Goal: Task Accomplishment & Management: Complete application form

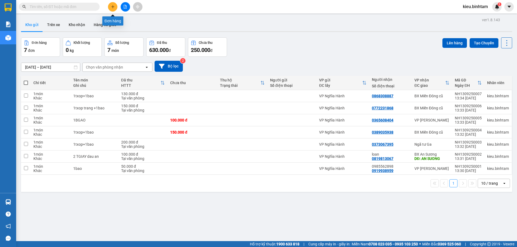
click at [113, 7] on icon "plus" at bounding box center [113, 7] width 4 height 4
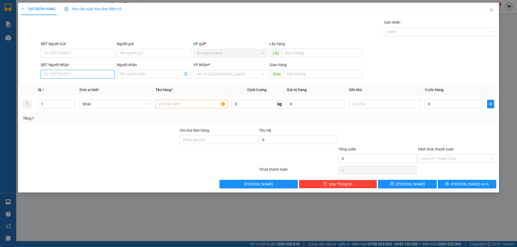
click at [48, 76] on input "SĐT Người Nhận" at bounding box center [78, 74] width 74 height 9
type input "0932002225"
click at [215, 77] on input "search" at bounding box center [229, 74] width 64 height 8
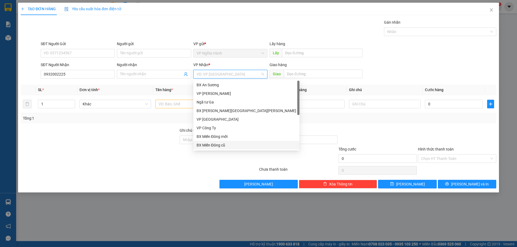
click at [226, 145] on div "BX Miền Đông cũ" at bounding box center [247, 145] width 100 height 6
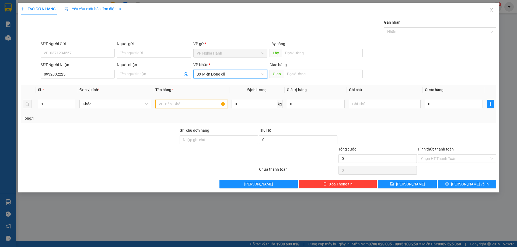
click at [187, 103] on input "text" at bounding box center [191, 104] width 72 height 9
type input "1txop"
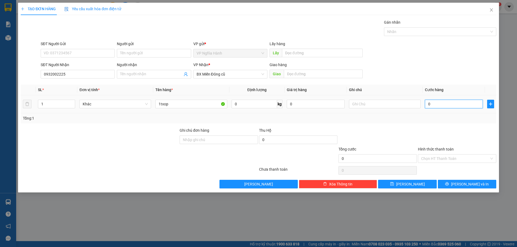
click at [461, 103] on input "0" at bounding box center [454, 104] width 58 height 9
type input "5"
type input "50"
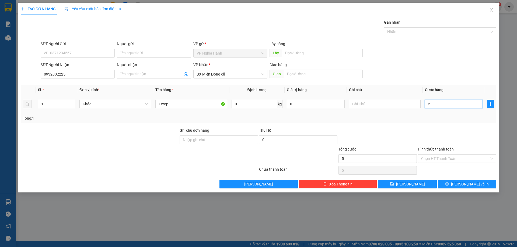
type input "50"
type input "50.000"
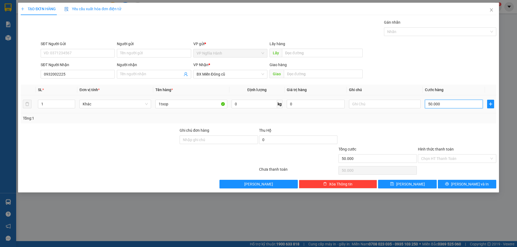
type input "500.000"
type input "5.000.000"
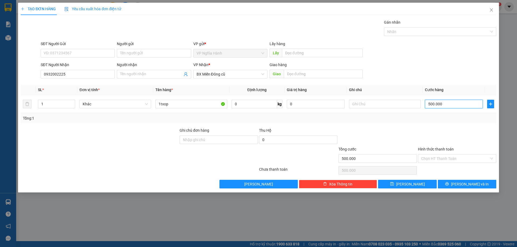
type input "5.000.000"
type input "50.000.000"
type input "500.000.000"
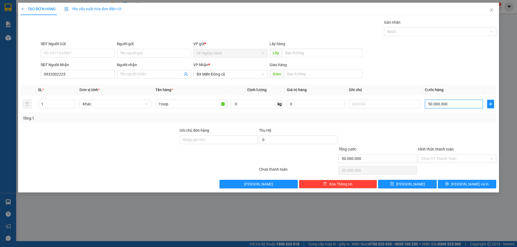
type input "500.000.000"
type input "500.000.000.000"
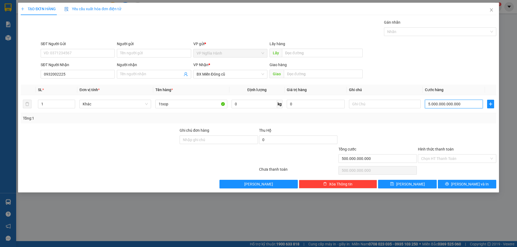
type input "50.000.000.000.000"
type input "500.000.000.000.000"
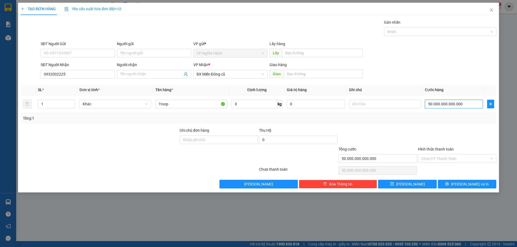
type input "500.000.000.000.000"
type input "50.000.000.000.000.000"
type input "500.000.000.000.000.000"
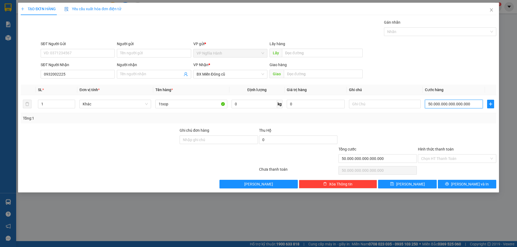
type input "500.000.000.000.000.000"
type input "5.000.000.000.000.000.000"
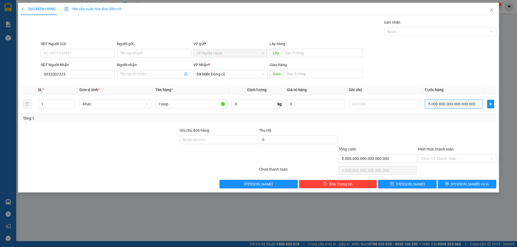
type input "50.000.000.000.000.000.000"
type input "500.000.000.000.000.000.000"
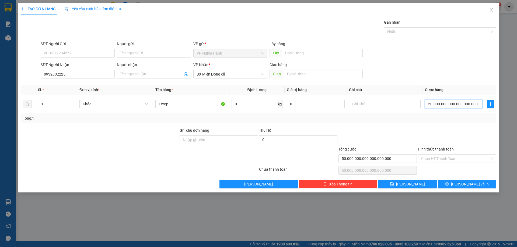
type input "500.000.000.000.000.000.000"
type input "5.000.000.000.000.000.000.000"
type input "5e+21"
type input "50.000.000.000.000.000.000.000"
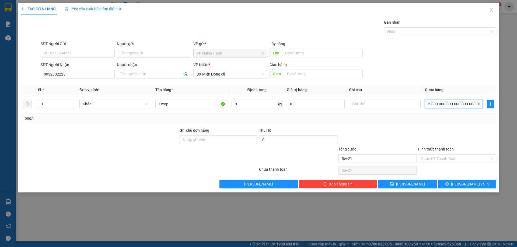
type input "5e+22"
type input "500.000.000.000.000.000.000.000"
type input "5e+23"
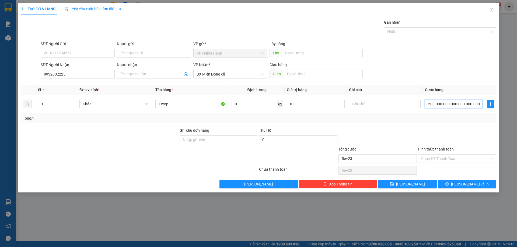
type input "5.000.000.000.000.000.000.000.000"
type input "5e+24"
type input "50.000.000.000.000.000.000.000.000"
type input "5e+25"
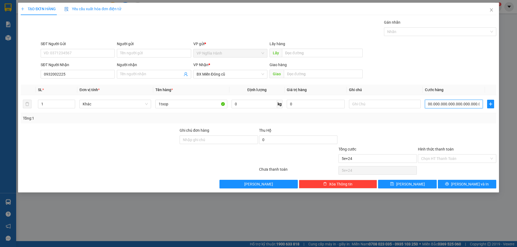
type input "5e+25"
type input "500.000.000.000.000.000.000.000.000"
type input "5e+26"
type input "50.000.000.000.000.000.000.000.000"
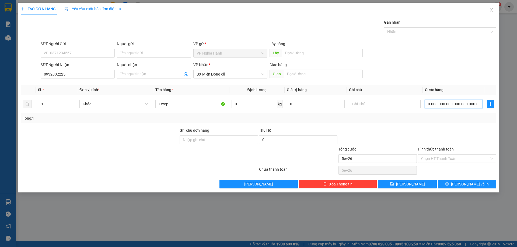
type input "5e+25"
type input "5.000.000.000.000.000.000.000.000"
type input "5e+24"
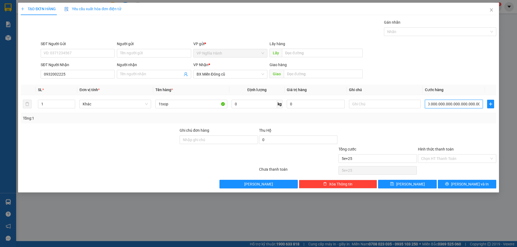
type input "5e+24"
type input "500.000.000.000.000.000.000.000"
type input "5e+23"
type input "50.000.000.000.000.000.000.000"
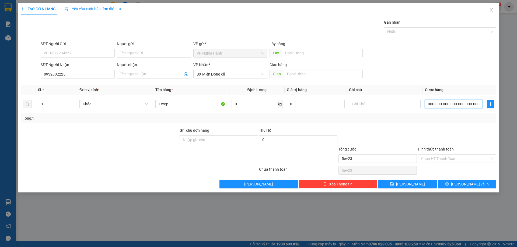
type input "5e+22"
type input "5.000.000.000.000.000.000.000"
type input "5e+21"
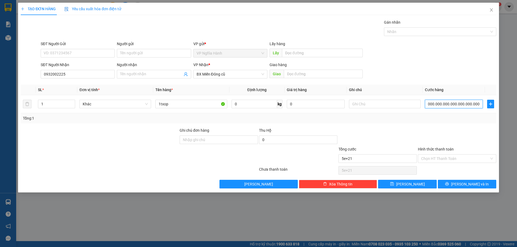
scroll to position [0, 0]
type input "500.000.000.000.000.000.000"
type input "5.000.000.000.000.000.000"
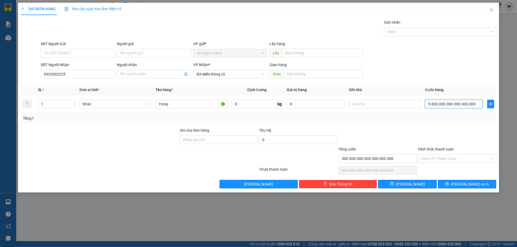
type input "5.000.000.000.000.000.000"
type input "500.000.000.000.000.000"
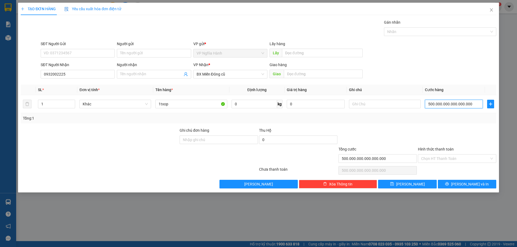
type input "50.000.000.000.000.000"
type input "5.000.000.000.000.000"
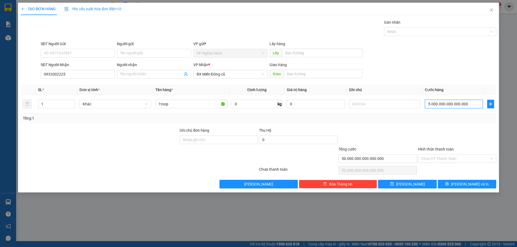
type input "5.000.000.000.000.000"
type input "500.000.000.000.000"
type input "50.000.000.000.000"
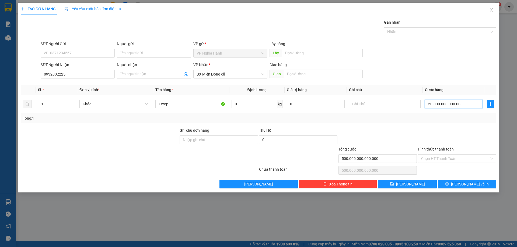
type input "50.000.000.000.000"
type input "5.000.000.000.000"
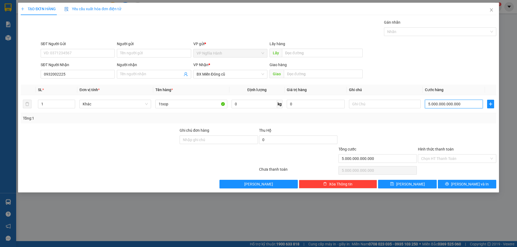
type input "500.000.000.000"
type input "50.000.000.000"
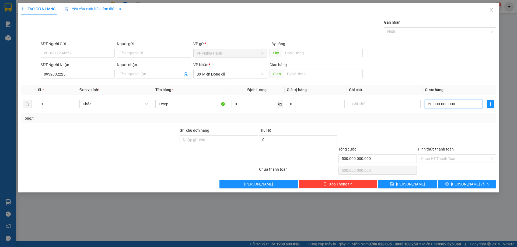
type input "50.000.000.000"
type input "5.000.000.000"
type input "500.000.000"
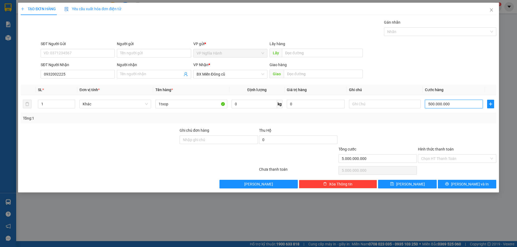
type input "500.000.000"
type input "50.000.000"
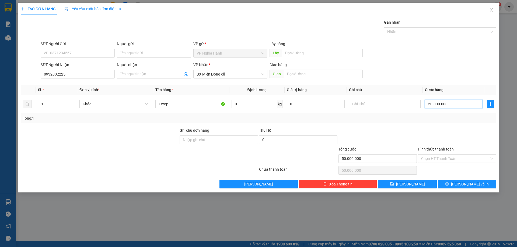
type input "5.000.000"
type input "500.000"
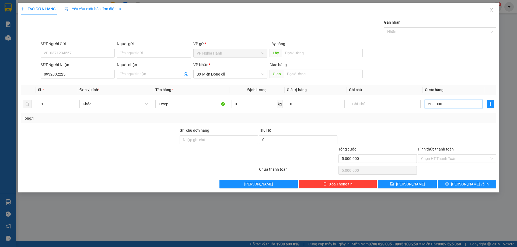
type input "500.000"
type input "50.000"
type input "5.000"
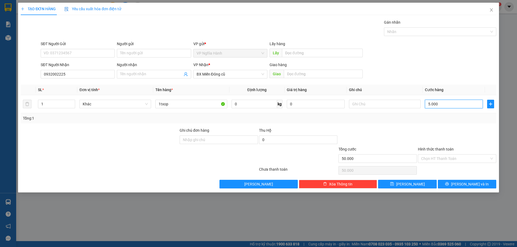
type input "5.000"
type input "500"
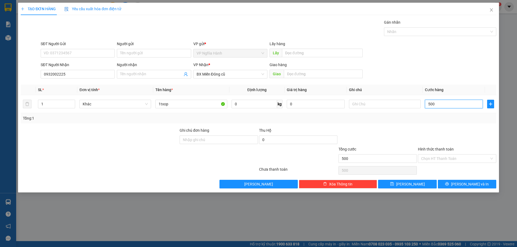
type input "50"
type input "50.000"
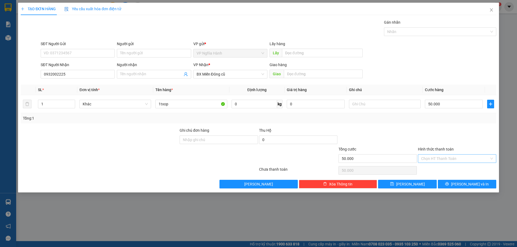
click at [444, 161] on input "Hình thức thanh toán" at bounding box center [455, 159] width 68 height 8
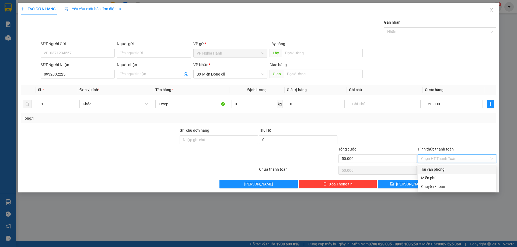
click at [442, 170] on div "Tại văn phòng" at bounding box center [457, 170] width 72 height 6
type input "0"
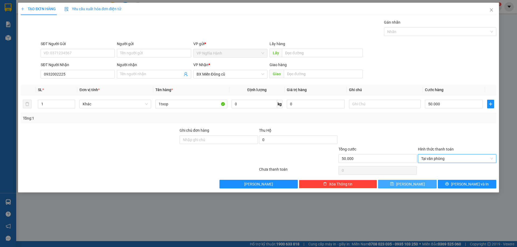
click at [424, 186] on button "Lưu" at bounding box center [407, 184] width 58 height 9
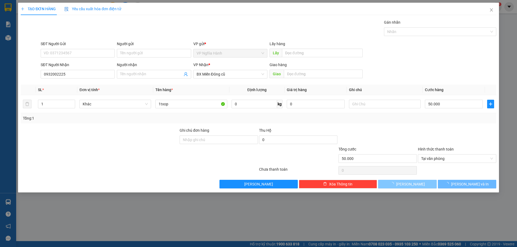
type input "0"
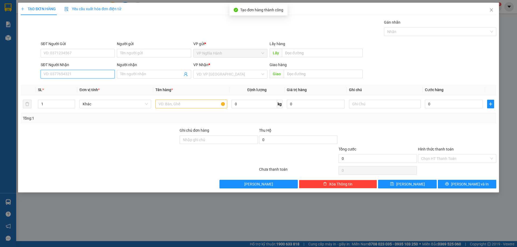
click at [55, 71] on input "SĐT Người Nhận" at bounding box center [78, 74] width 74 height 9
type input "0342674450"
click at [88, 85] on div "0342674450" at bounding box center [78, 85] width 68 height 6
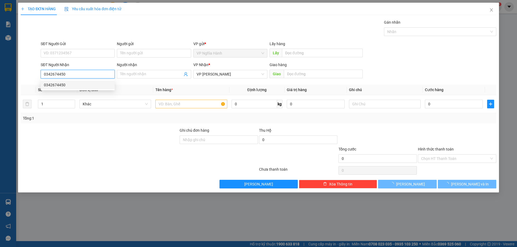
type input "130.000"
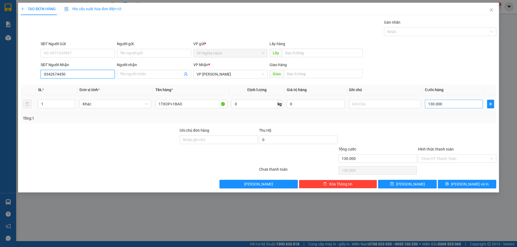
type input "0342674450"
click at [441, 101] on input "130.000" at bounding box center [454, 104] width 58 height 9
type input "1"
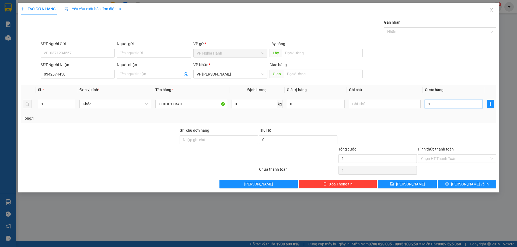
type input "10"
type input "100"
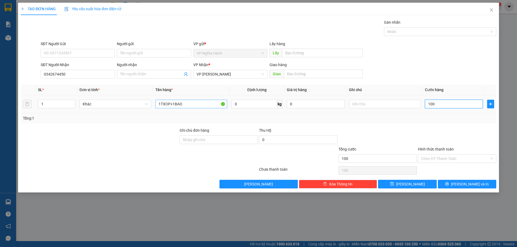
type input "100"
type input "100.000"
click at [194, 104] on input "1TXOP+1BAO" at bounding box center [191, 104] width 72 height 9
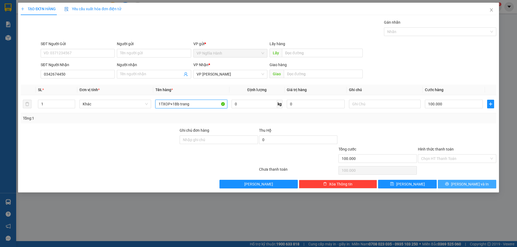
type input "1TXOP+1Bb trang"
click at [462, 185] on span "Lưu và In" at bounding box center [470, 184] width 38 height 6
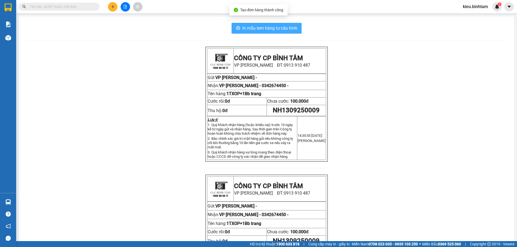
click at [277, 24] on button "In mẫu tem hàng tự cấu hình" at bounding box center [267, 28] width 70 height 11
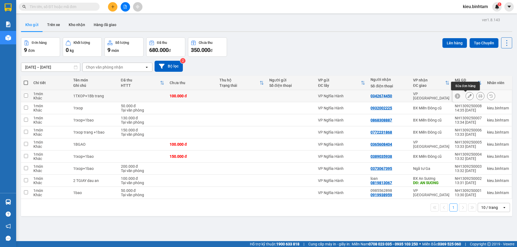
click at [466, 94] on button at bounding box center [470, 96] width 8 height 9
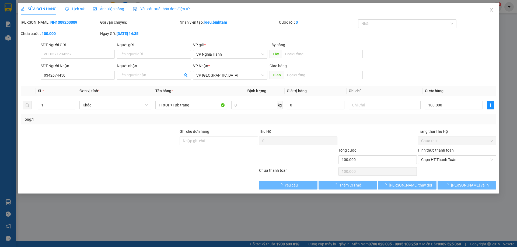
type input "0342674450"
type input "100.000"
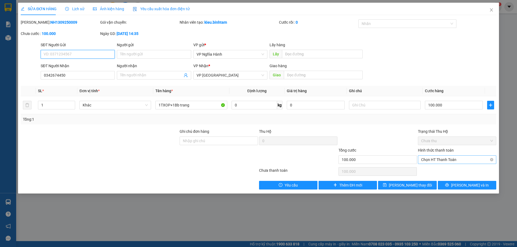
click at [478, 158] on span "Chọn HT Thanh Toán" at bounding box center [457, 160] width 72 height 8
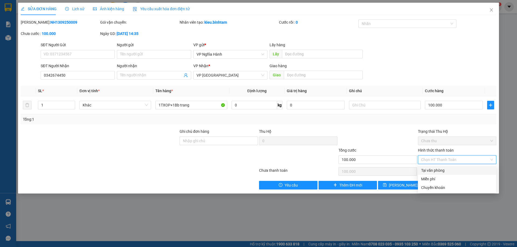
click at [449, 168] on div "Tại văn phòng" at bounding box center [457, 171] width 72 height 6
type input "0"
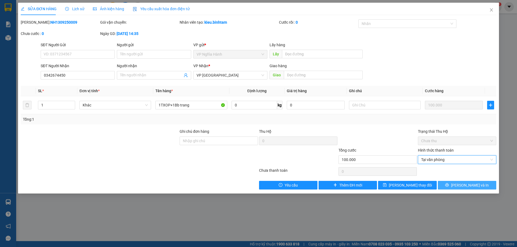
click at [449, 185] on icon "printer" at bounding box center [446, 185] width 3 height 3
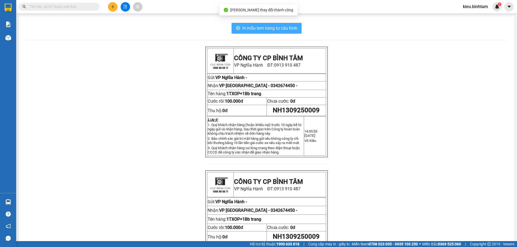
click at [283, 27] on span "In mẫu tem hàng tự cấu hình" at bounding box center [269, 28] width 55 height 7
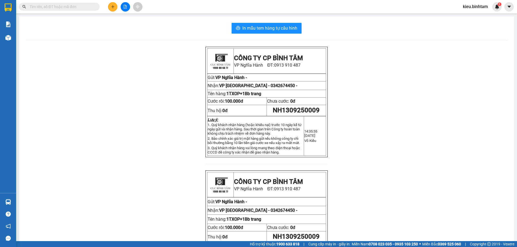
click at [111, 7] on icon "plus" at bounding box center [113, 7] width 4 height 4
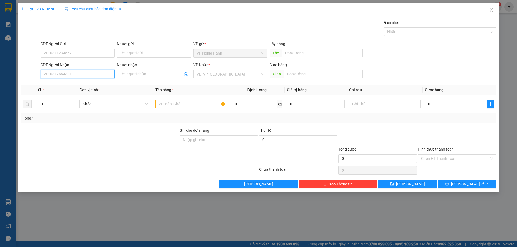
click at [60, 75] on input "SĐT Người Nhận" at bounding box center [78, 74] width 74 height 9
type input "0898058539"
click at [66, 82] on div "0898058539" at bounding box center [78, 85] width 74 height 9
type input "AN SUONG"
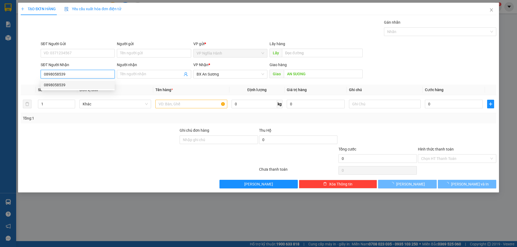
type input "50.000"
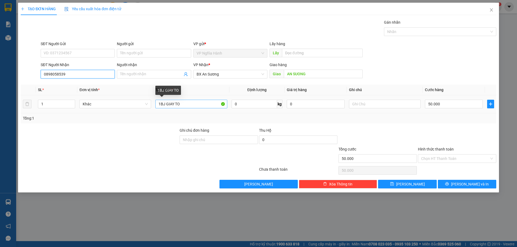
type input "0898058539"
drag, startPoint x: 191, startPoint y: 108, endPoint x: 155, endPoint y: 106, distance: 36.7
click at [154, 109] on td "1BJ GIAY TO" at bounding box center [191, 104] width 76 height 18
type input "1bgao"
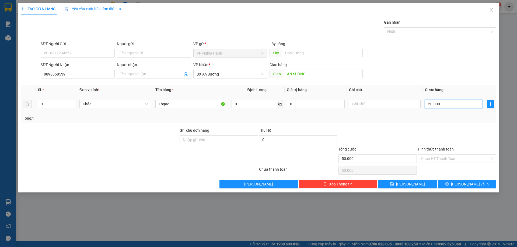
click at [455, 104] on input "50.000" at bounding box center [454, 104] width 58 height 9
type input "1"
type input "12"
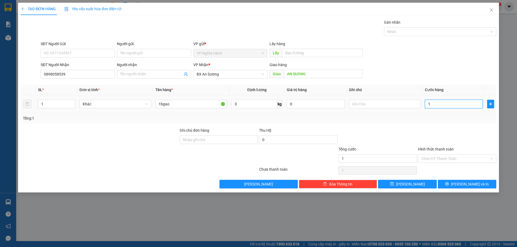
type input "12"
type input "120"
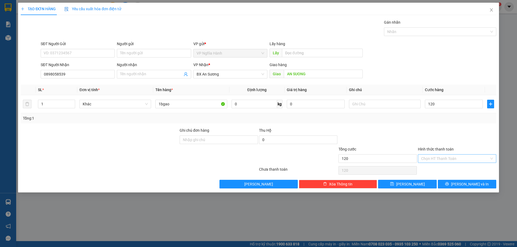
type input "120.000"
click at [440, 156] on input "Hình thức thanh toán" at bounding box center [455, 159] width 68 height 8
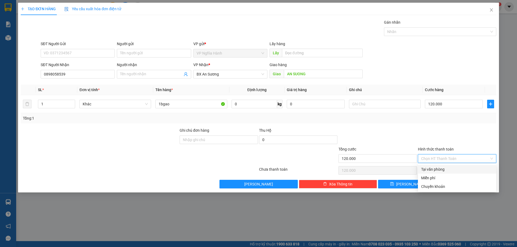
click at [434, 170] on div "Tại văn phòng" at bounding box center [457, 170] width 72 height 6
type input "0"
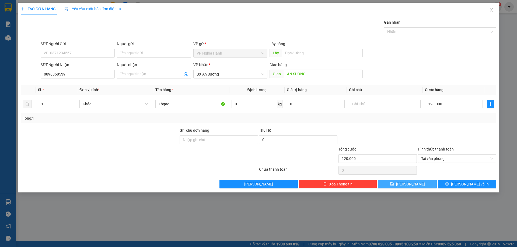
click at [424, 184] on button "Lưu" at bounding box center [407, 184] width 58 height 9
type input "0"
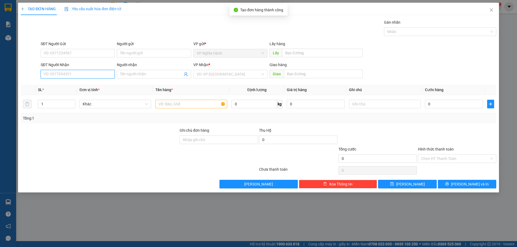
click at [54, 74] on input "SĐT Người Nhận" at bounding box center [78, 74] width 74 height 9
type input "0911934970"
click at [82, 85] on div "0911934970" at bounding box center [78, 85] width 68 height 6
type input "150.000"
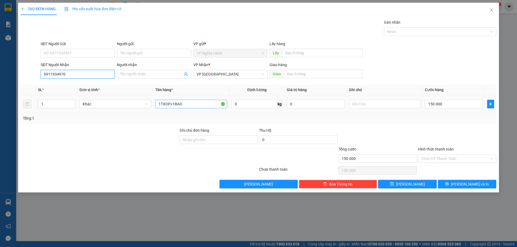
type input "0911934970"
click at [194, 103] on input "1TXOP+1BAO" at bounding box center [191, 104] width 72 height 9
click at [173, 104] on input "1TXOP+1BAO" at bounding box center [191, 104] width 72 height 9
drag, startPoint x: 161, startPoint y: 105, endPoint x: 153, endPoint y: 111, distance: 9.6
click at [153, 111] on td "1TXOP+1BAO" at bounding box center [191, 104] width 76 height 18
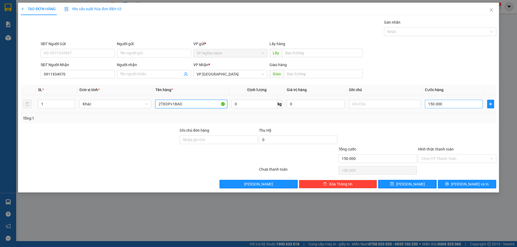
type input "2TXOP+1BAO"
click at [446, 105] on input "150.000" at bounding box center [454, 104] width 58 height 9
type input "1"
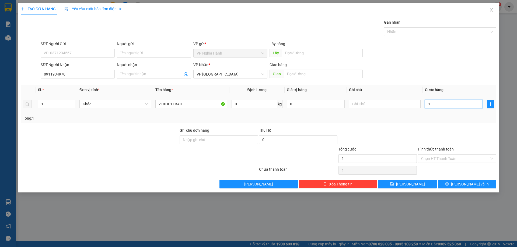
type input "17"
type input "170"
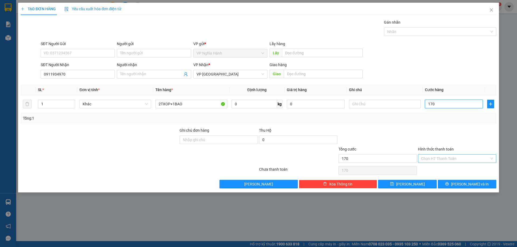
type input "170"
type input "170.000"
click at [443, 159] on input "Hình thức thanh toán" at bounding box center [455, 159] width 68 height 8
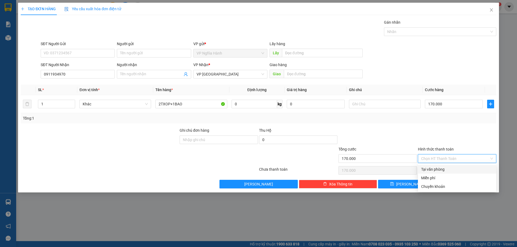
click at [443, 169] on div "Tại văn phòng" at bounding box center [457, 170] width 72 height 6
type input "0"
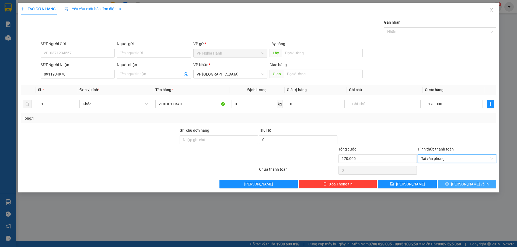
click at [462, 184] on button "Lưu và In" at bounding box center [467, 184] width 58 height 9
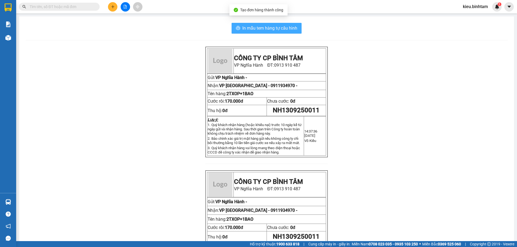
click at [268, 24] on button "In mẫu tem hàng tự cấu hình" at bounding box center [267, 28] width 70 height 11
drag, startPoint x: 276, startPoint y: 25, endPoint x: 284, endPoint y: 26, distance: 7.9
click at [276, 25] on span "In mẫu tem hàng tự cấu hình" at bounding box center [269, 28] width 55 height 7
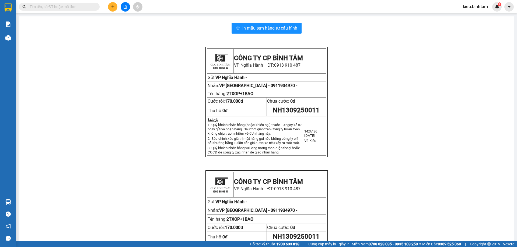
click at [115, 7] on button at bounding box center [112, 6] width 9 height 9
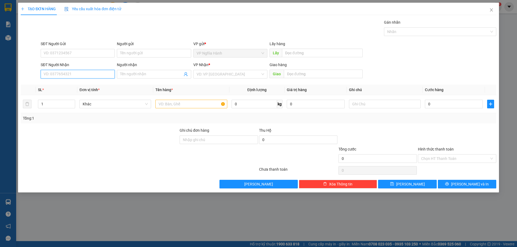
click at [65, 71] on input "SĐT Người Nhận" at bounding box center [78, 74] width 74 height 9
type input "0867777476"
click at [59, 85] on div "0867777476" at bounding box center [78, 85] width 68 height 6
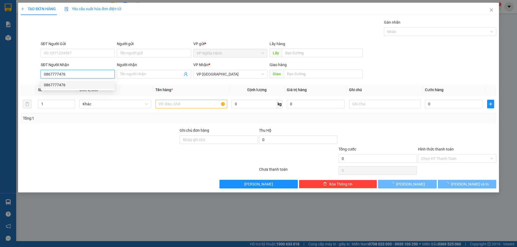
type input "150.000"
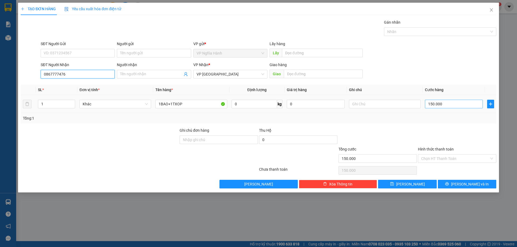
type input "0867777476"
click at [447, 104] on input "150.000" at bounding box center [454, 104] width 58 height 9
click at [444, 159] on input "Hình thức thanh toán" at bounding box center [455, 159] width 68 height 8
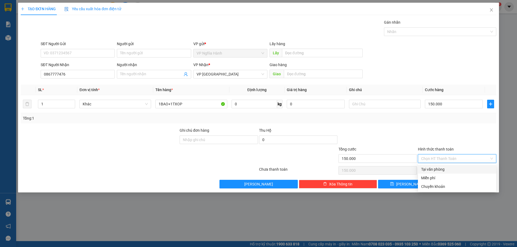
click at [444, 167] on div "Tại văn phòng" at bounding box center [457, 170] width 72 height 6
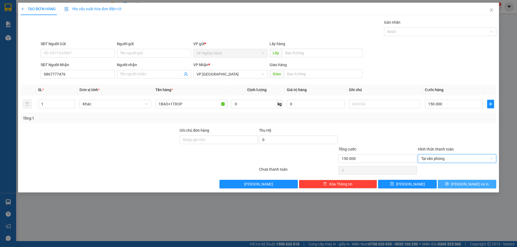
click at [449, 184] on icon "printer" at bounding box center [447, 184] width 4 height 4
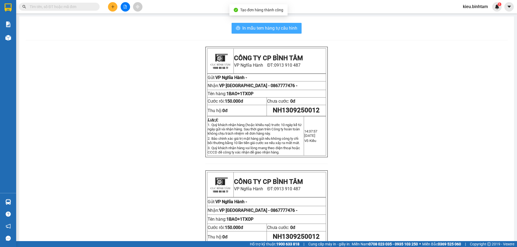
click at [288, 29] on span "In mẫu tem hàng tự cấu hình" at bounding box center [269, 28] width 55 height 7
click at [117, 7] on button at bounding box center [112, 6] width 9 height 9
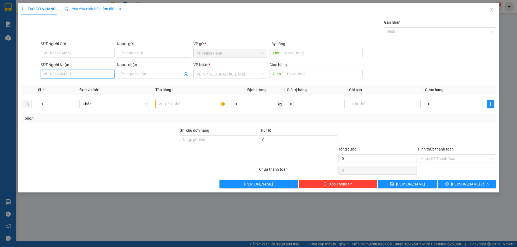
click at [85, 72] on input "SĐT Người Nhận" at bounding box center [78, 74] width 74 height 9
type input "0918299766"
click at [85, 88] on div "0918299766 - HIỄN" at bounding box center [78, 85] width 74 height 9
type input "HIỄN"
type input "100.000"
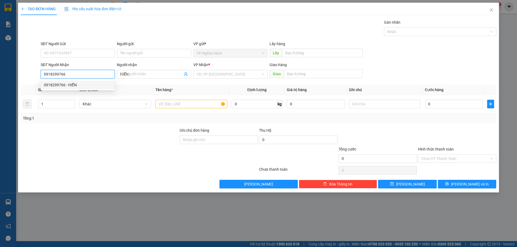
type input "100.000"
type input "0918299766"
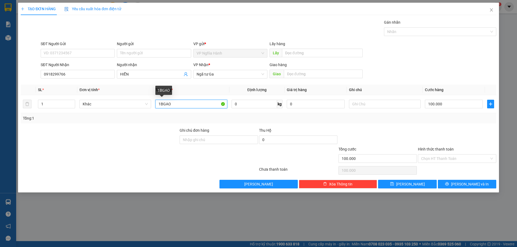
drag, startPoint x: 189, startPoint y: 103, endPoint x: 156, endPoint y: 115, distance: 34.7
click at [156, 115] on div "SL * Đơn vị tính * Tên hàng * Định lượng Giá trị hàng Ghi chú Cước hàng 1 Khác …" at bounding box center [258, 104] width 475 height 39
type input "1txop+1bao den nho"
click at [447, 105] on input "100.000" at bounding box center [454, 104] width 58 height 9
type input "1"
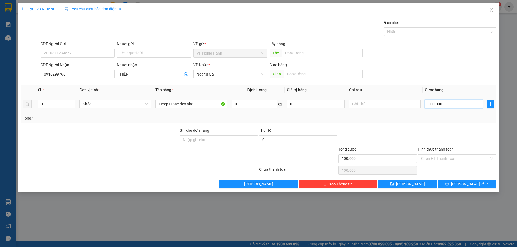
type input "1"
type input "13"
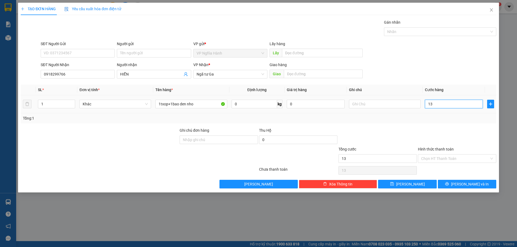
type input "130"
click at [457, 156] on input "Hình thức thanh toán" at bounding box center [455, 159] width 68 height 8
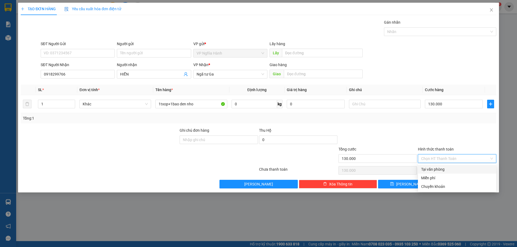
click at [455, 170] on div "Tại văn phòng" at bounding box center [457, 170] width 72 height 6
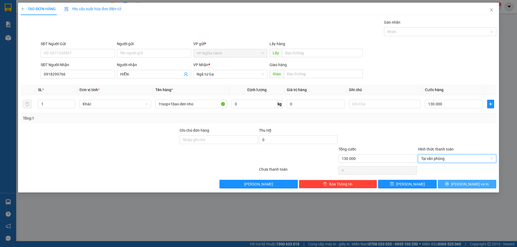
click at [449, 184] on icon "printer" at bounding box center [447, 184] width 4 height 4
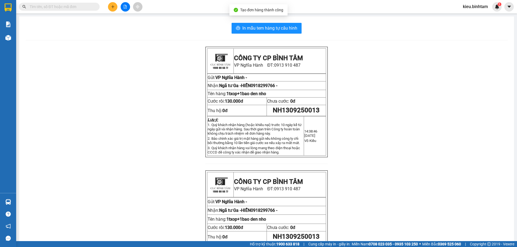
click at [281, 22] on div "In mẫu tem hàng tự cấu hình CÔNG TY CP BÌNH TÂM VP Nghĩa Hành ĐT: 0913 910 487 …" at bounding box center [266, 156] width 495 height 281
click at [283, 27] on span "In mẫu tem hàng tự cấu hình" at bounding box center [269, 28] width 55 height 7
click at [110, 6] on button at bounding box center [112, 6] width 9 height 9
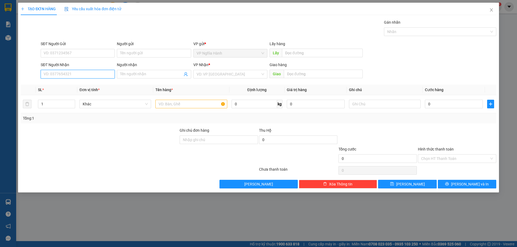
click at [61, 75] on input "SĐT Người Nhận" at bounding box center [78, 74] width 74 height 9
type input "0"
type input "8"
type input "0899534168"
click at [69, 86] on div "0899534168" at bounding box center [78, 85] width 68 height 6
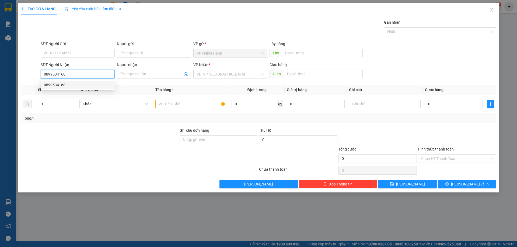
type input "AN SUONG"
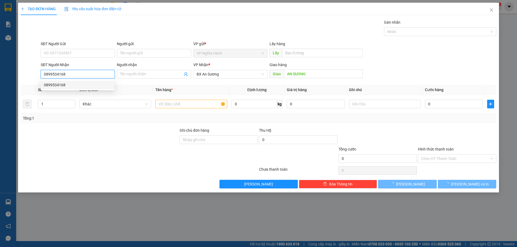
type input "150.000"
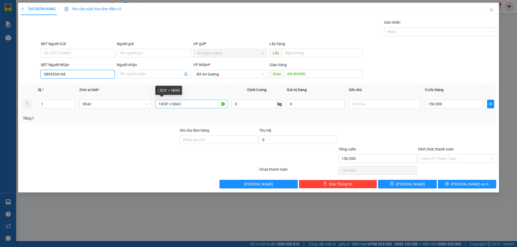
type input "0899534168"
drag, startPoint x: 187, startPoint y: 105, endPoint x: 139, endPoint y: 113, distance: 48.0
click at [139, 113] on tr "1 Khác 1XOP +1BAO 0 kg 0 150.000" at bounding box center [258, 104] width 475 height 18
type input "2bao"
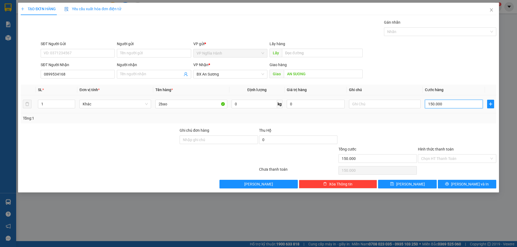
click at [465, 100] on input "150.000" at bounding box center [454, 104] width 58 height 9
type input "1"
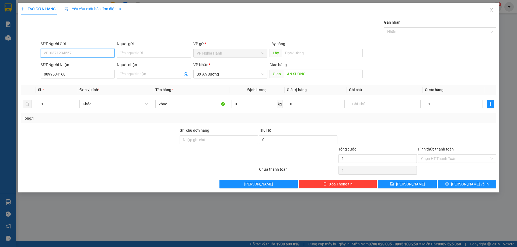
type input "1.000"
click at [43, 54] on input "SĐT Người Gửi" at bounding box center [78, 53] width 74 height 9
type input "0"
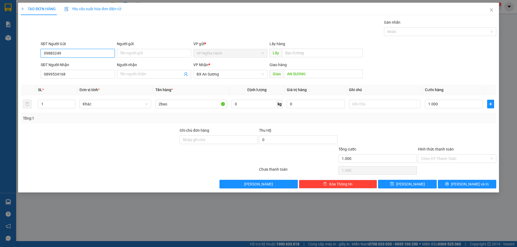
click at [52, 52] on input "09883249" at bounding box center [78, 53] width 74 height 9
type input "0988553249"
click at [88, 77] on input "0899534168" at bounding box center [78, 74] width 74 height 9
click at [439, 104] on input "1.000" at bounding box center [454, 104] width 58 height 9
type input "1"
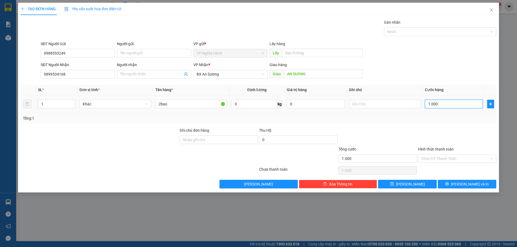
type input "1"
type input "10"
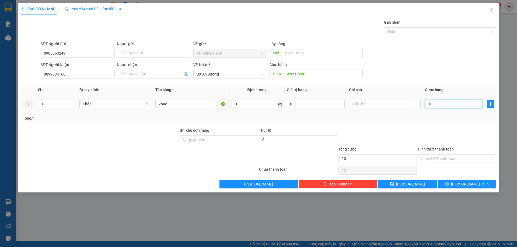
type input "100"
type input "100.000"
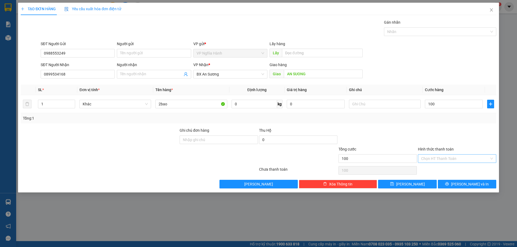
type input "100.000"
click at [454, 160] on input "Hình thức thanh toán" at bounding box center [455, 159] width 68 height 8
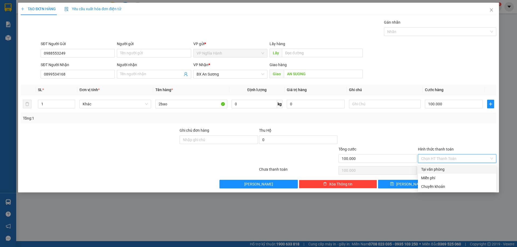
click at [448, 169] on div "Tại văn phòng" at bounding box center [457, 170] width 72 height 6
type input "0"
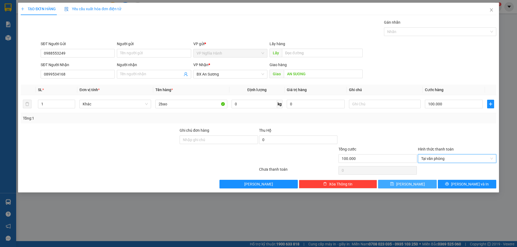
click at [416, 184] on button "Lưu" at bounding box center [407, 184] width 58 height 9
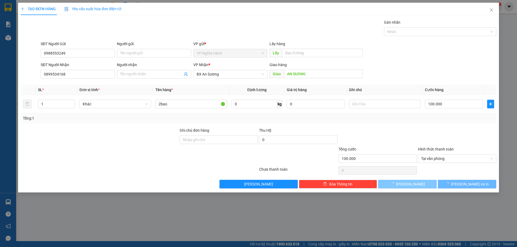
type input "0"
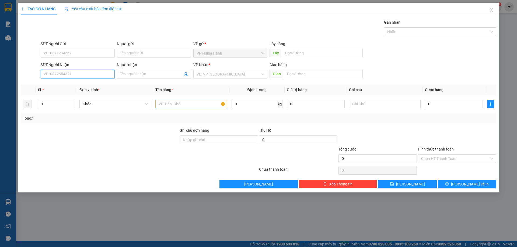
click at [61, 74] on input "SĐT Người Nhận" at bounding box center [78, 74] width 74 height 9
click at [46, 73] on input "SĐT Người Nhận" at bounding box center [78, 74] width 74 height 9
type input "0964308992"
click at [72, 85] on div "0964308992" at bounding box center [78, 85] width 68 height 6
type input "80.000"
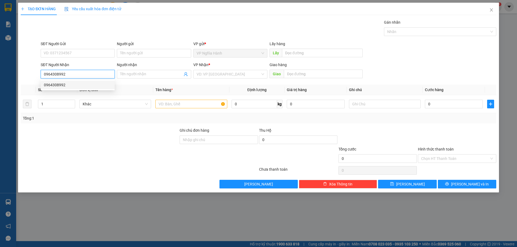
type input "80.000"
type input "0964308992"
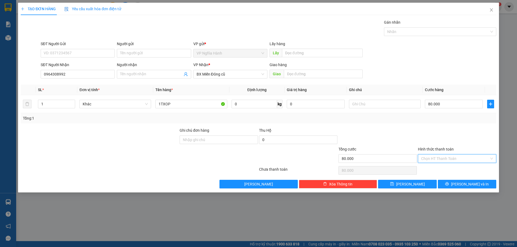
click at [445, 158] on input "Hình thức thanh toán" at bounding box center [455, 159] width 68 height 8
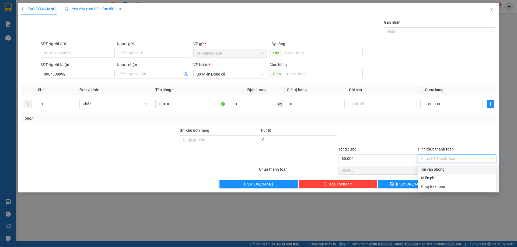
click at [445, 170] on div "Tại văn phòng" at bounding box center [457, 170] width 72 height 6
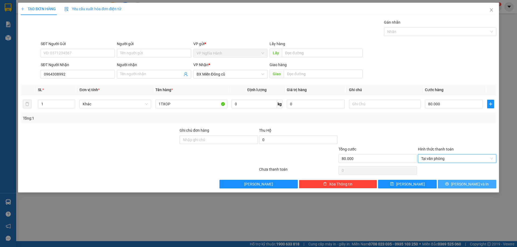
click at [451, 185] on button "Lưu và In" at bounding box center [467, 184] width 58 height 9
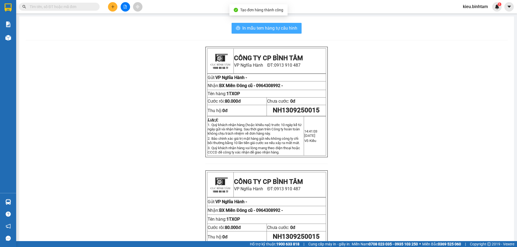
click at [276, 31] on span "In mẫu tem hàng tự cấu hình" at bounding box center [269, 28] width 55 height 7
click at [110, 5] on button at bounding box center [112, 6] width 9 height 9
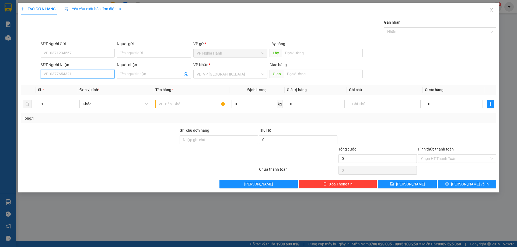
click at [64, 74] on input "SĐT Người Nhận" at bounding box center [78, 74] width 74 height 9
type input "0"
type input "0353331544"
click at [66, 83] on div "0353331544" at bounding box center [78, 85] width 68 height 6
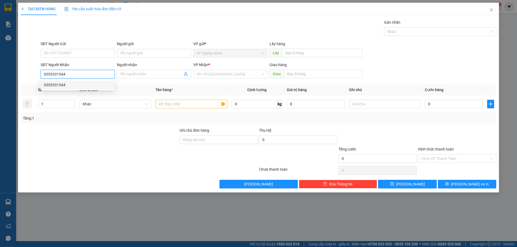
type input "80.000"
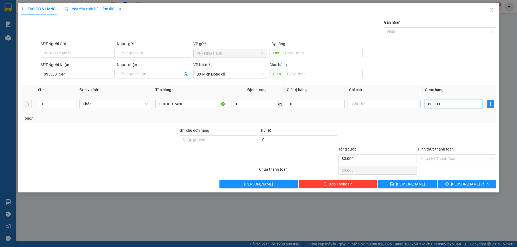
click at [455, 101] on input "80.000" at bounding box center [454, 104] width 58 height 9
click at [438, 155] on input "Hình thức thanh toán" at bounding box center [455, 159] width 68 height 8
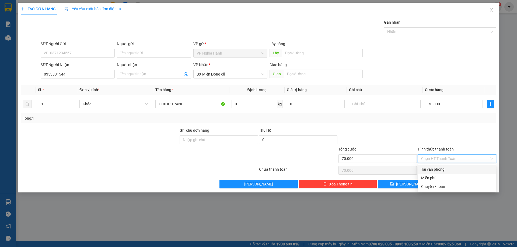
click at [435, 168] on div "Tại văn phòng" at bounding box center [457, 170] width 72 height 6
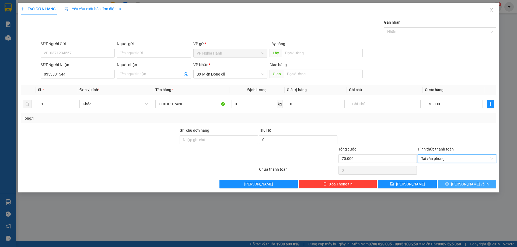
click at [448, 182] on button "Lưu và In" at bounding box center [467, 184] width 58 height 9
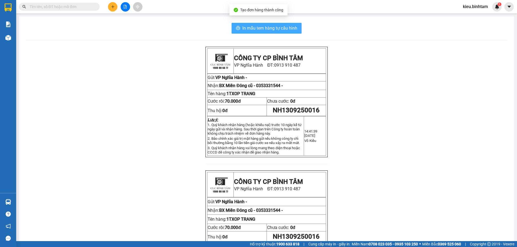
click at [282, 28] on span "In mẫu tem hàng tự cấu hình" at bounding box center [269, 28] width 55 height 7
click at [116, 6] on button at bounding box center [112, 6] width 9 height 9
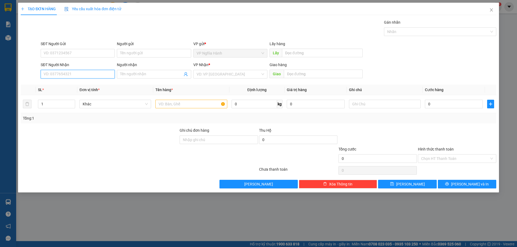
click at [62, 75] on input "SĐT Người Nhận" at bounding box center [78, 74] width 74 height 9
click at [72, 73] on input "0946419489" at bounding box center [78, 74] width 74 height 9
click at [78, 72] on input "0946419489" at bounding box center [78, 74] width 74 height 9
type input "0946419489"
click at [57, 53] on input "SĐT Người Gửi" at bounding box center [78, 53] width 74 height 9
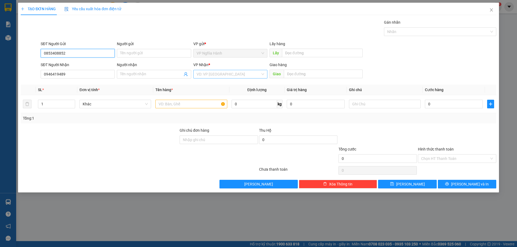
type input "0853408852"
click at [235, 72] on input "search" at bounding box center [229, 74] width 64 height 8
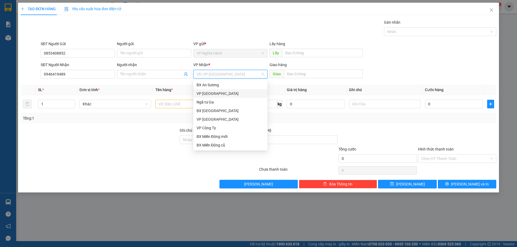
click at [232, 92] on div "VP [PERSON_NAME]" at bounding box center [231, 94] width 68 height 6
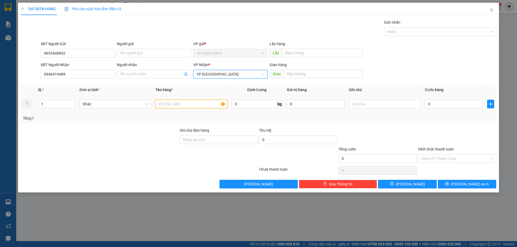
click at [190, 104] on input "text" at bounding box center [191, 104] width 72 height 9
type input "1txop+1bao"
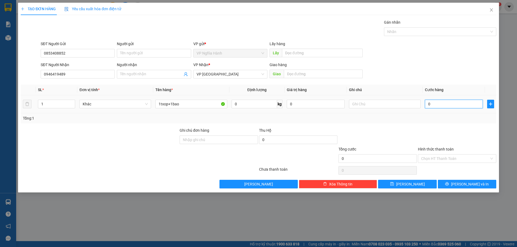
click at [444, 103] on input "0" at bounding box center [454, 104] width 58 height 9
type input "1"
type input "13"
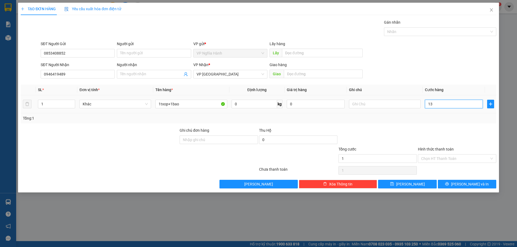
type input "13"
type input "130"
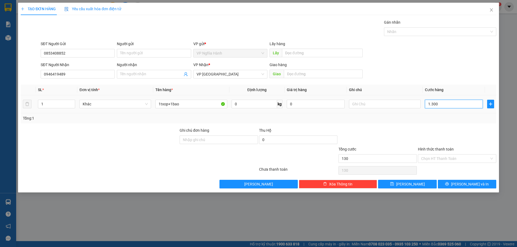
type input "13.000"
type input "130.000"
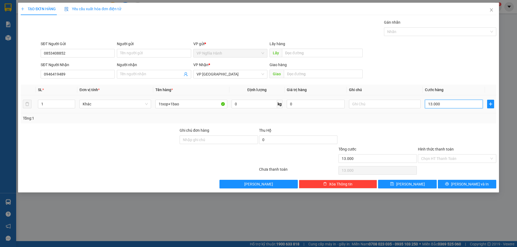
type input "130.000"
type input "1.300.000"
type input "13.000.000"
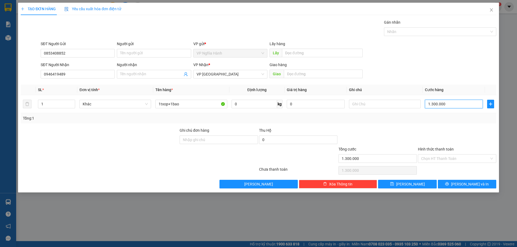
type input "13.000.000"
type input "130.000.000"
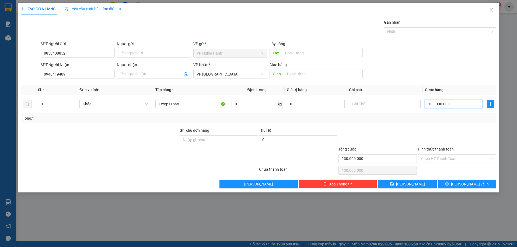
type input "1.300.000.000"
type input "13.000.000.000"
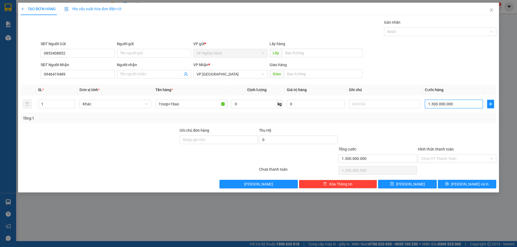
type input "13.000.000.000"
type input "1.300.000.000.000"
type input "13.000.000.000.000"
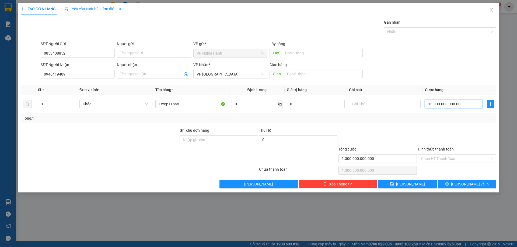
type input "13.000.000.000.000"
type input "130.000.000.000.000"
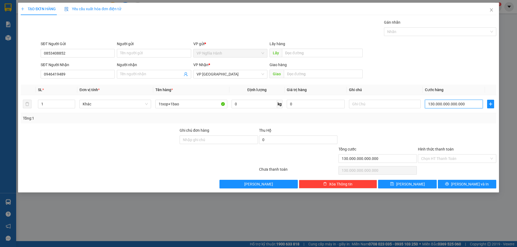
type input "1.300.000.000.000.000"
type input "13.000.000.000.000.000"
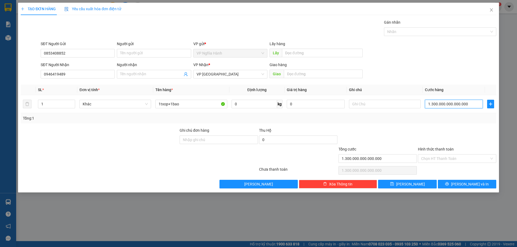
type input "13.000.000.000.000.000"
type input "130.000.000.000.000.000"
type input "1.300.000.000.000.000.000"
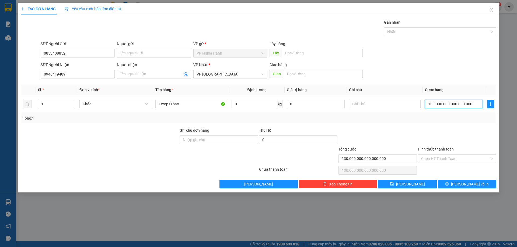
type input "1.300.000.000.000.000.000"
type input "13.000.000.000.000.000.000"
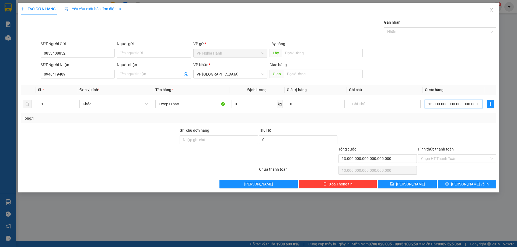
type input "130.000.000.000.000.000.000"
type input "1.300.000.000.000.000.000.000"
type input "1.3e+21"
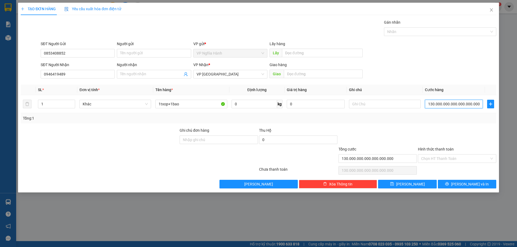
type input "1.3e+21"
type input "1.300.000.000.000.000.000.000.000.000"
type input "1.3e+27"
type input "130.000.000.000.000.000.000.000.000"
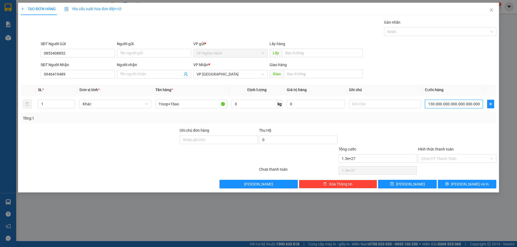
type input "1.3e+26"
type input "1.300.000.000.000.000.000.000.000"
type input "1.3e+24"
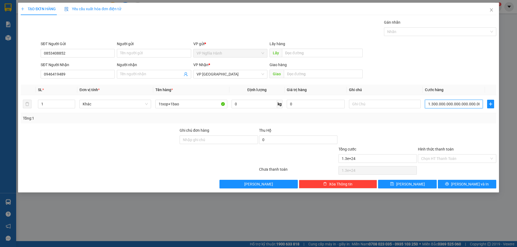
type input "130.000.000.000.000.000.000.000"
type input "1.3e+23"
type input "13.000.000.000.000.000.000.000"
type input "1.3e+22"
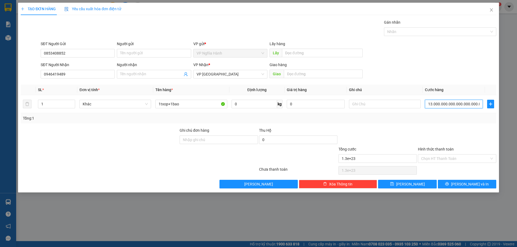
type input "1.3e+22"
type input "1.300.000.000.000.000.000.000"
type input "1.3e+21"
type input "130.000.000.000.000.000.000"
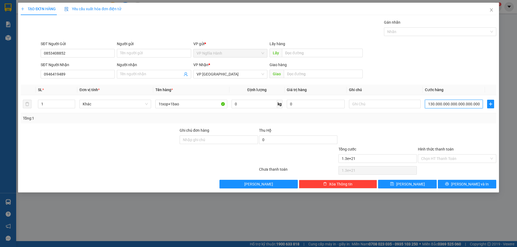
type input "130.000.000.000.000.000.000"
type input "13.000.000.000.000.000.000"
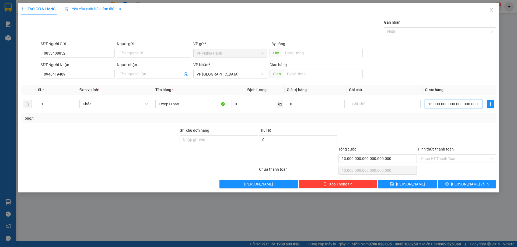
type input "1.300.000.000.000.000.000"
type input "130.000.000.000.000.000"
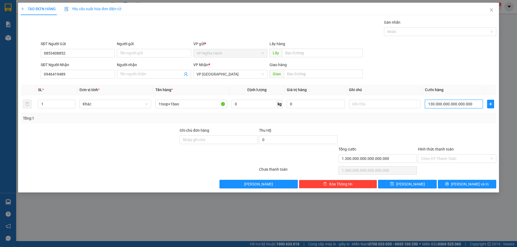
type input "130.000.000.000.000.000"
type input "13.000.000.000.000.000"
click at [446, 158] on input "Hình thức thanh toán" at bounding box center [455, 159] width 68 height 8
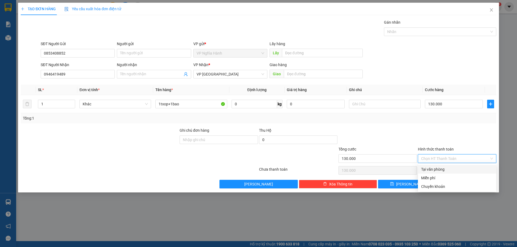
click at [441, 170] on div "Tại văn phòng" at bounding box center [457, 170] width 72 height 6
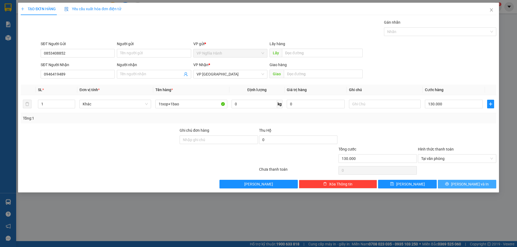
click at [449, 185] on icon "printer" at bounding box center [447, 184] width 4 height 4
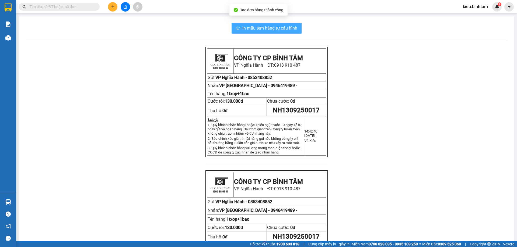
click at [288, 26] on span "In mẫu tem hàng tự cấu hình" at bounding box center [269, 28] width 55 height 7
click at [110, 9] on button at bounding box center [112, 6] width 9 height 9
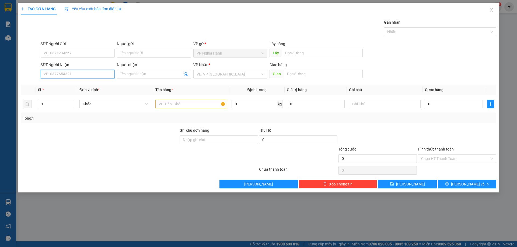
click at [63, 74] on input "SĐT Người Nhận" at bounding box center [78, 74] width 74 height 9
click at [61, 82] on div "0377066529 - ANH" at bounding box center [78, 85] width 68 height 6
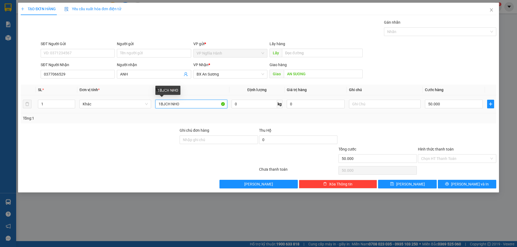
drag, startPoint x: 188, startPoint y: 104, endPoint x: 156, endPoint y: 107, distance: 32.1
click at [157, 107] on input "1BJCH NHO" at bounding box center [191, 104] width 72 height 9
click at [464, 106] on input "50.000" at bounding box center [454, 104] width 58 height 9
click at [458, 159] on input "Hình thức thanh toán" at bounding box center [455, 159] width 68 height 8
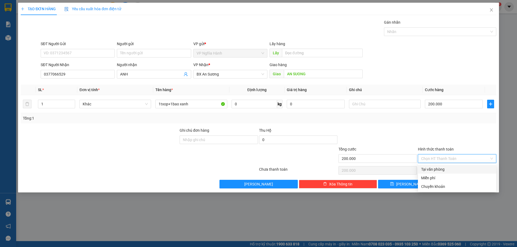
click at [449, 167] on div "Tại văn phòng" at bounding box center [457, 170] width 72 height 6
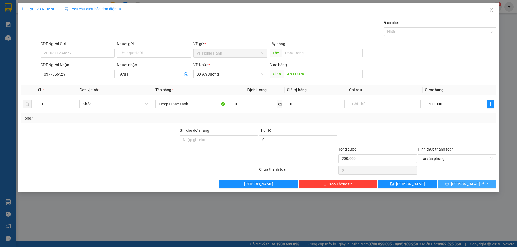
click at [456, 182] on button "Lưu và In" at bounding box center [467, 184] width 58 height 9
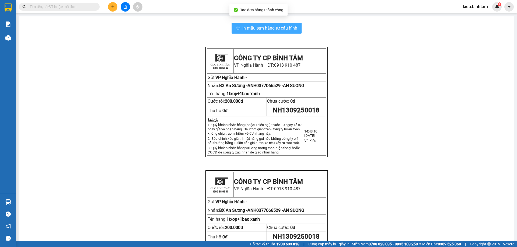
click at [273, 29] on span "In mẫu tem hàng tự cấu hình" at bounding box center [269, 28] width 55 height 7
click at [112, 11] on button at bounding box center [112, 6] width 9 height 9
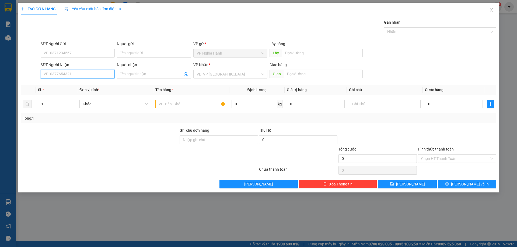
click at [62, 76] on input "SĐT Người Nhận" at bounding box center [78, 74] width 74 height 9
drag, startPoint x: 57, startPoint y: 85, endPoint x: 64, endPoint y: 84, distance: 7.8
click at [57, 85] on div "0909533750" at bounding box center [78, 85] width 68 height 6
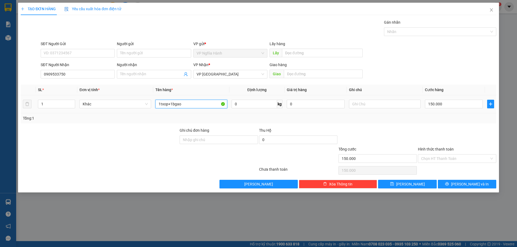
drag, startPoint x: 185, startPoint y: 103, endPoint x: 183, endPoint y: 105, distance: 3.2
click at [184, 104] on input "1txop+1bgao" at bounding box center [191, 104] width 72 height 9
drag, startPoint x: 183, startPoint y: 105, endPoint x: 175, endPoint y: 107, distance: 7.7
click at [175, 107] on input "1txop+1bgao" at bounding box center [191, 104] width 72 height 9
click at [448, 104] on input "150.000" at bounding box center [454, 104] width 58 height 9
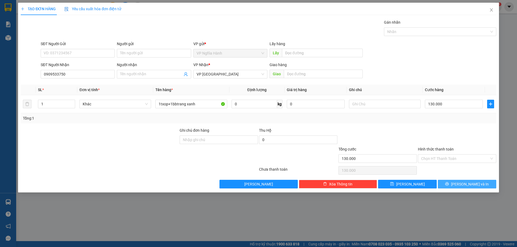
click at [446, 187] on button "Lưu và In" at bounding box center [467, 184] width 58 height 9
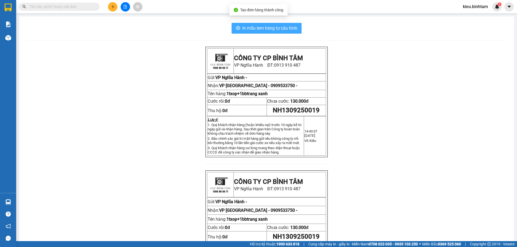
click at [276, 26] on span "In mẫu tem hàng tự cấu hình" at bounding box center [269, 28] width 55 height 7
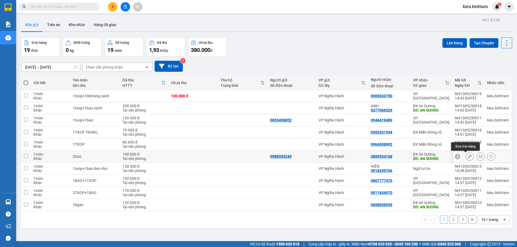
click at [468, 158] on icon at bounding box center [470, 157] width 4 height 4
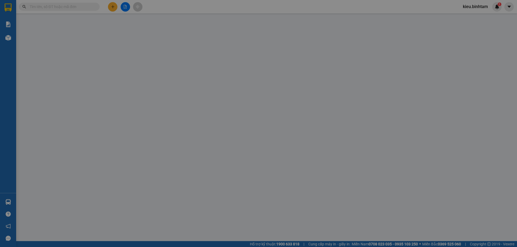
type input "0988553249"
type input "0899534168"
type input "AN SUONG"
type input "100.000"
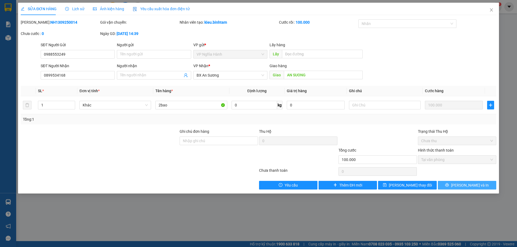
click at [449, 185] on icon "printer" at bounding box center [446, 185] width 3 height 3
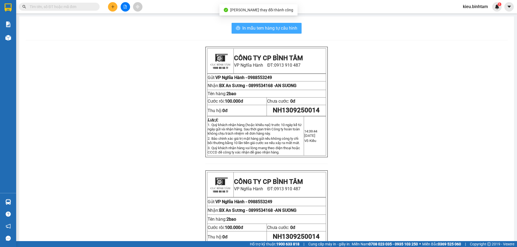
click at [282, 27] on span "In mẫu tem hàng tự cấu hình" at bounding box center [269, 28] width 55 height 7
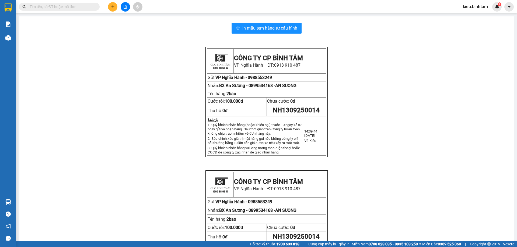
click at [115, 8] on button at bounding box center [112, 6] width 9 height 9
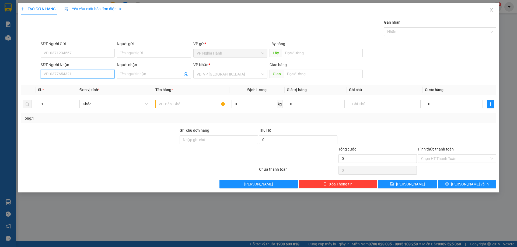
click at [75, 75] on input "SĐT Người Nhận" at bounding box center [78, 74] width 74 height 9
type input "0332818760"
click at [142, 76] on input "Người nhận" at bounding box center [151, 74] width 62 height 6
click at [214, 76] on input "search" at bounding box center [229, 74] width 64 height 8
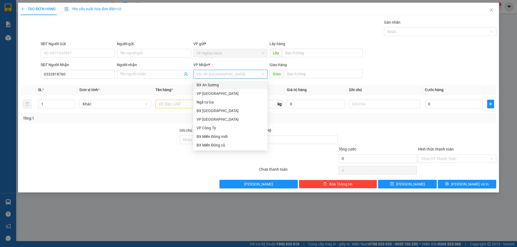
click at [210, 82] on div "BX An Sương" at bounding box center [230, 85] width 74 height 9
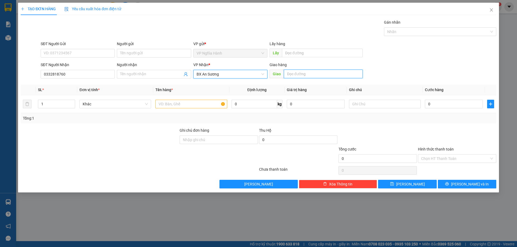
click at [296, 72] on input "text" at bounding box center [323, 74] width 79 height 9
drag, startPoint x: 298, startPoint y: 75, endPoint x: 374, endPoint y: 84, distance: 76.7
click at [374, 84] on div "Transit Pickup Surcharge Ids Transit Deliver Surcharge Ids Transit Deliver Surc…" at bounding box center [258, 103] width 475 height 169
type input "AN SUONG"
click at [182, 107] on input "text" at bounding box center [191, 104] width 72 height 9
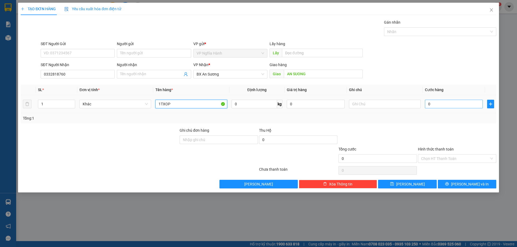
type input "1TXOP"
click at [445, 104] on input "0" at bounding box center [454, 104] width 58 height 9
type input "1"
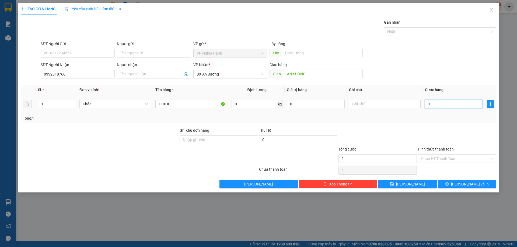
type input "10"
type input "100"
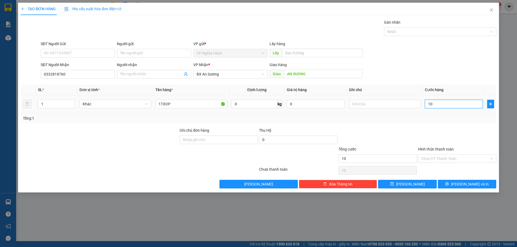
type input "100"
type input "100.000"
click at [448, 157] on input "Hình thức thanh toán" at bounding box center [455, 159] width 68 height 8
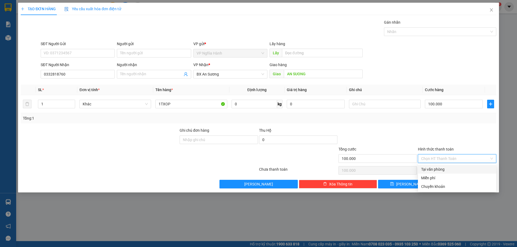
click at [447, 168] on div "Tại văn phòng" at bounding box center [457, 170] width 72 height 6
type input "0"
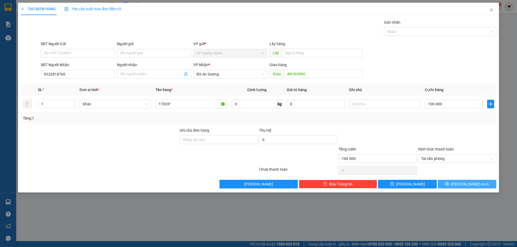
click at [448, 186] on button "Lưu và In" at bounding box center [467, 184] width 58 height 9
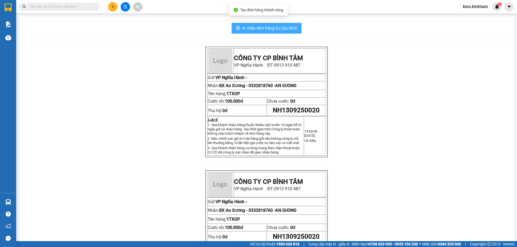
click at [251, 28] on span "In mẫu tem hàng tự cấu hình" at bounding box center [269, 28] width 55 height 7
